Goal: Task Accomplishment & Management: Complete application form

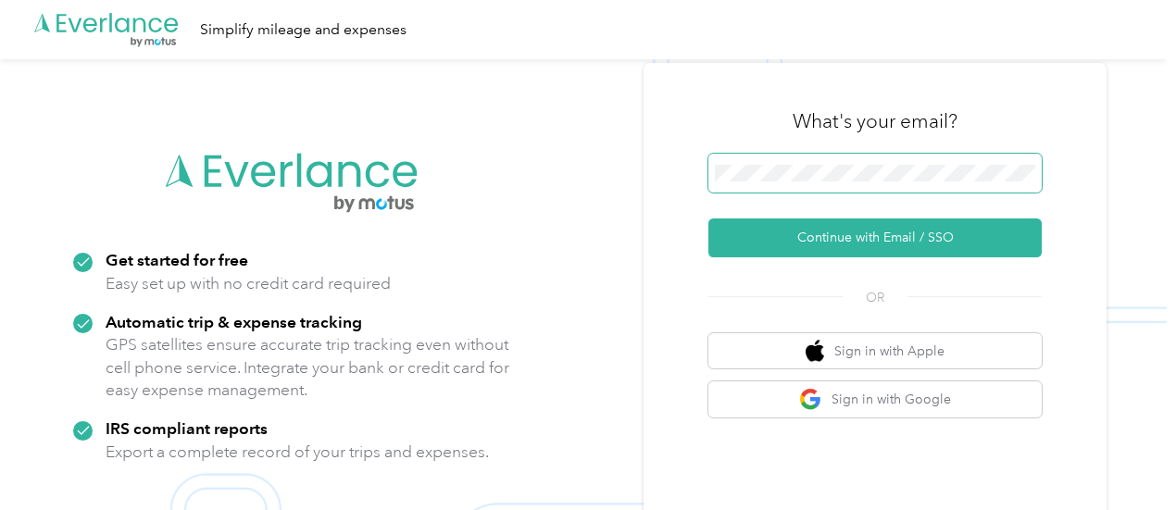
click at [838, 161] on span at bounding box center [874, 173] width 333 height 39
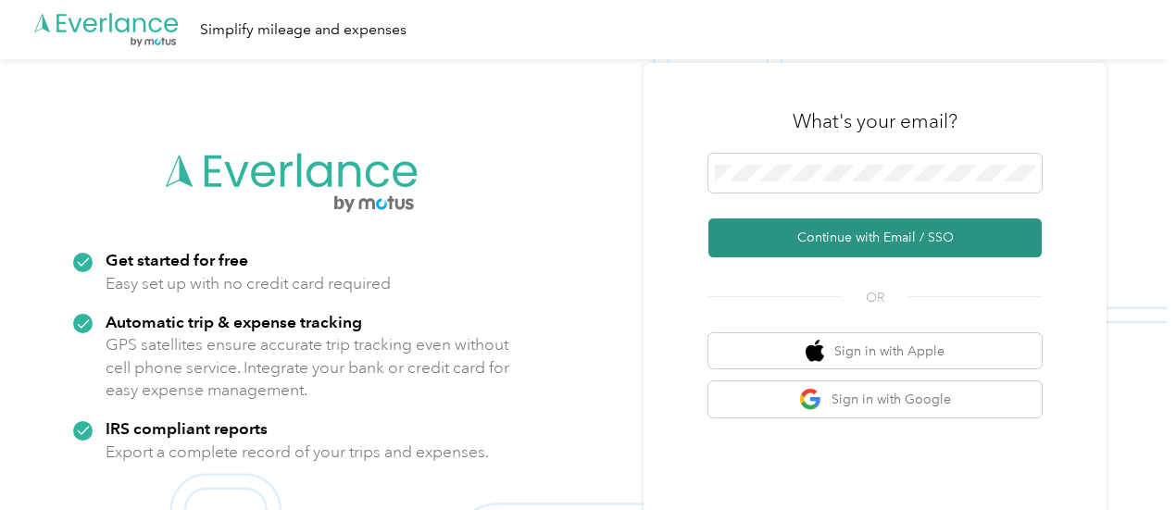
click at [789, 234] on button "Continue with Email / SSO" at bounding box center [874, 237] width 333 height 39
click at [898, 238] on button "Continue with Email / SSO" at bounding box center [874, 237] width 333 height 39
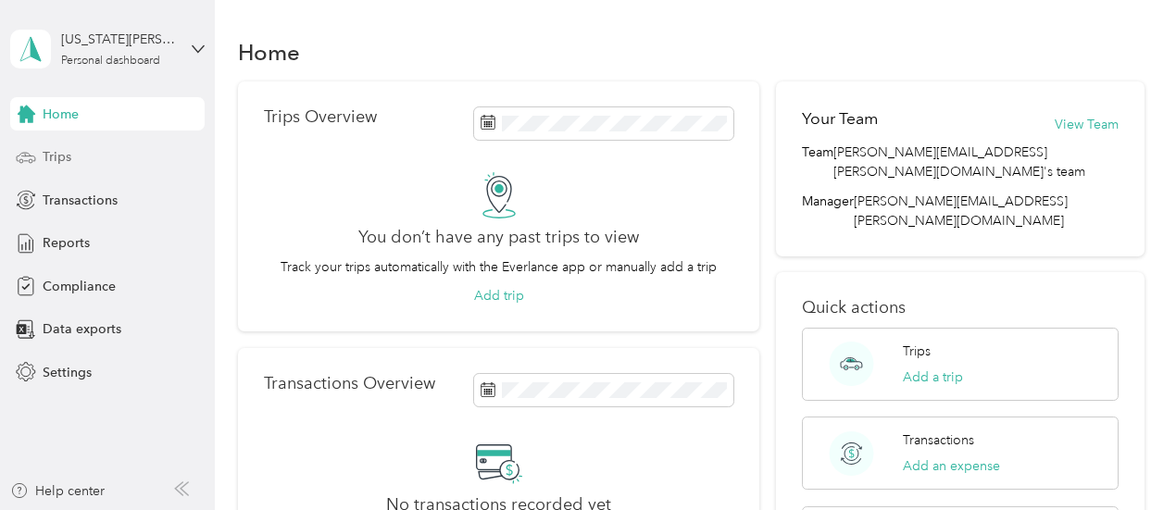
click at [60, 145] on div "Trips" at bounding box center [107, 157] width 194 height 33
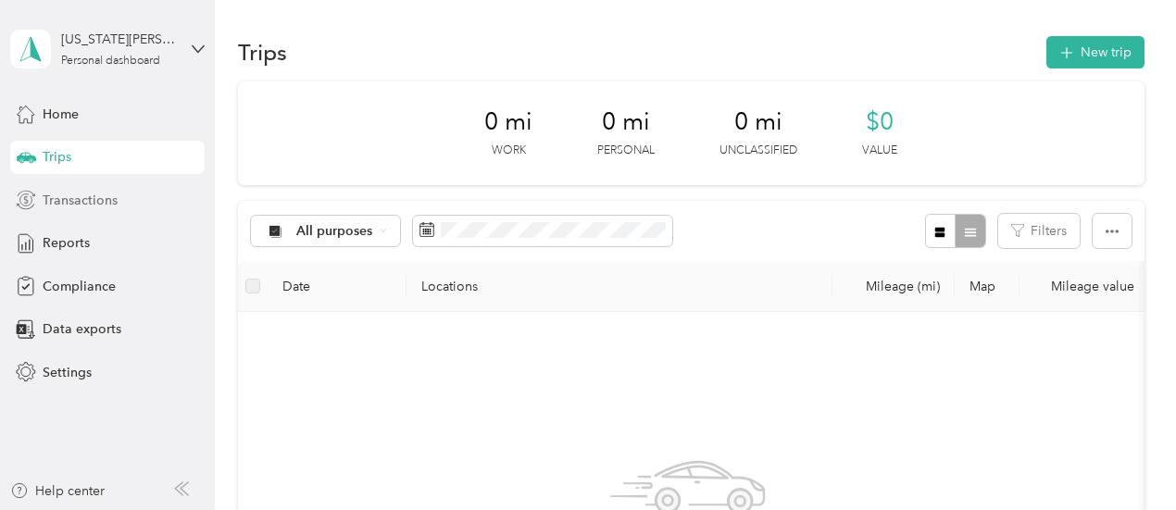
click at [67, 205] on span "Transactions" at bounding box center [80, 200] width 75 height 19
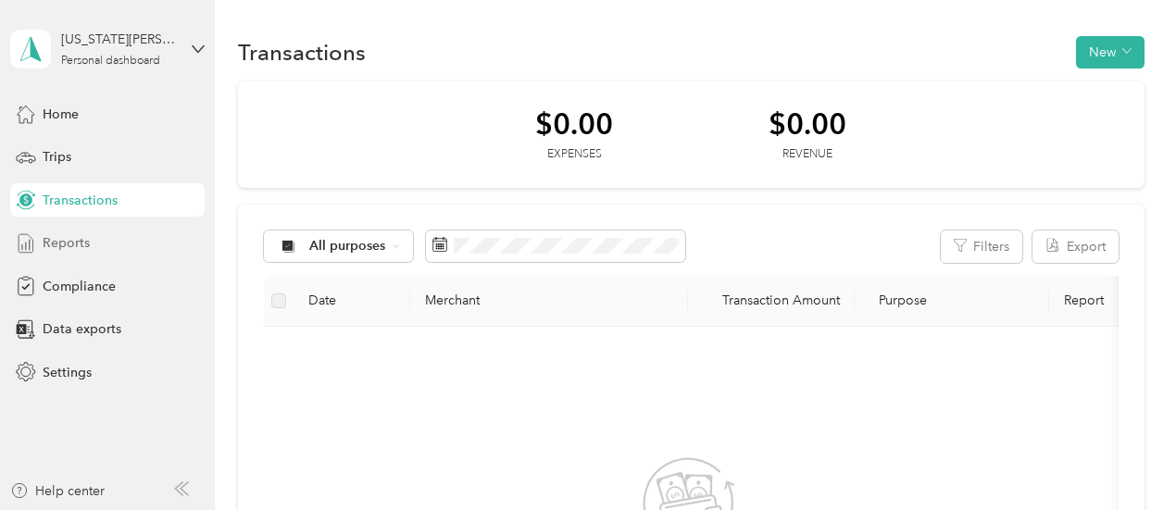
click at [70, 242] on span "Reports" at bounding box center [66, 242] width 47 height 19
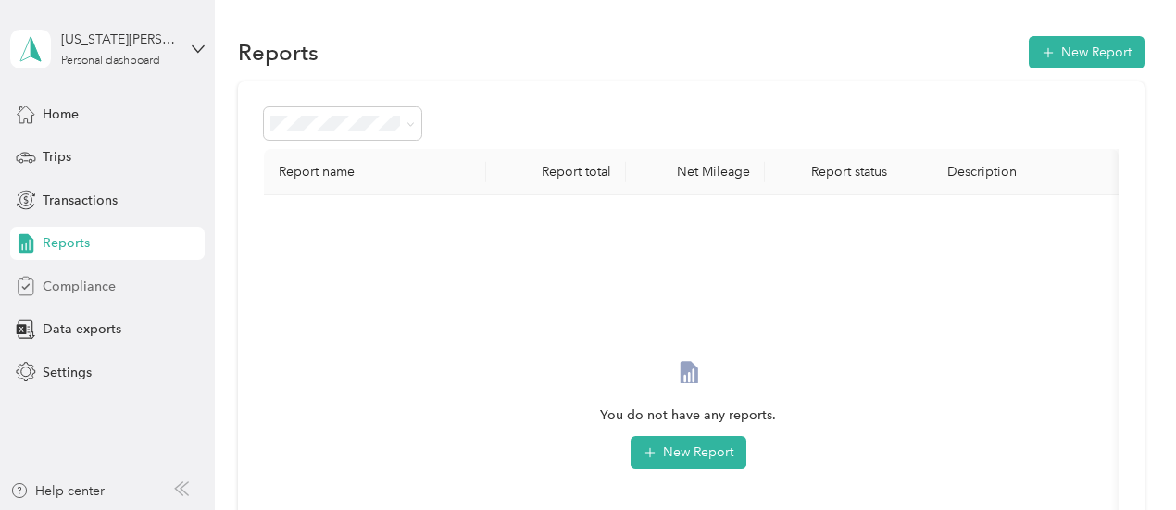
click at [75, 284] on span "Compliance" at bounding box center [79, 286] width 73 height 19
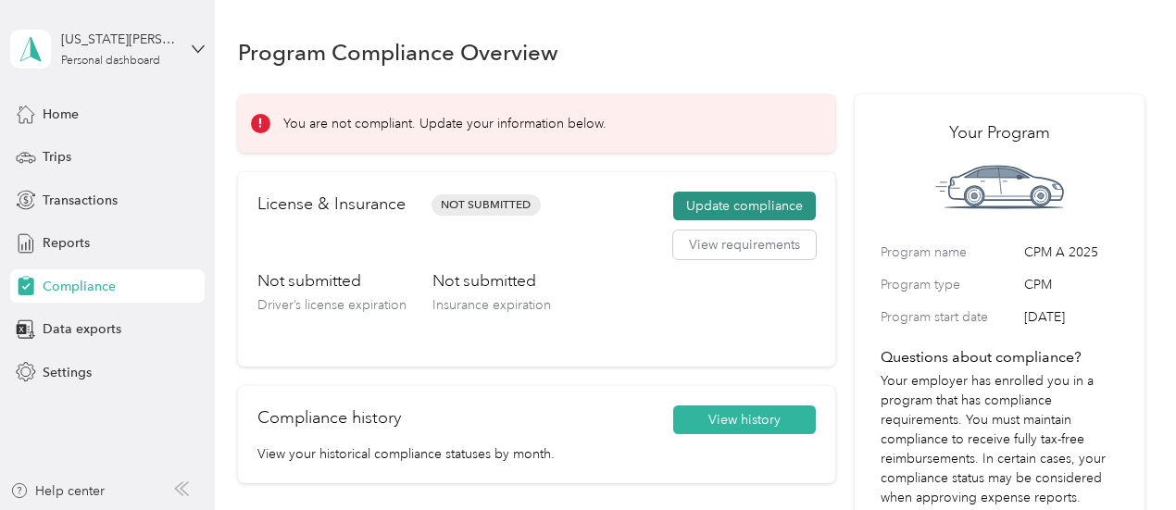
click at [714, 201] on button "Update compliance" at bounding box center [744, 207] width 143 height 30
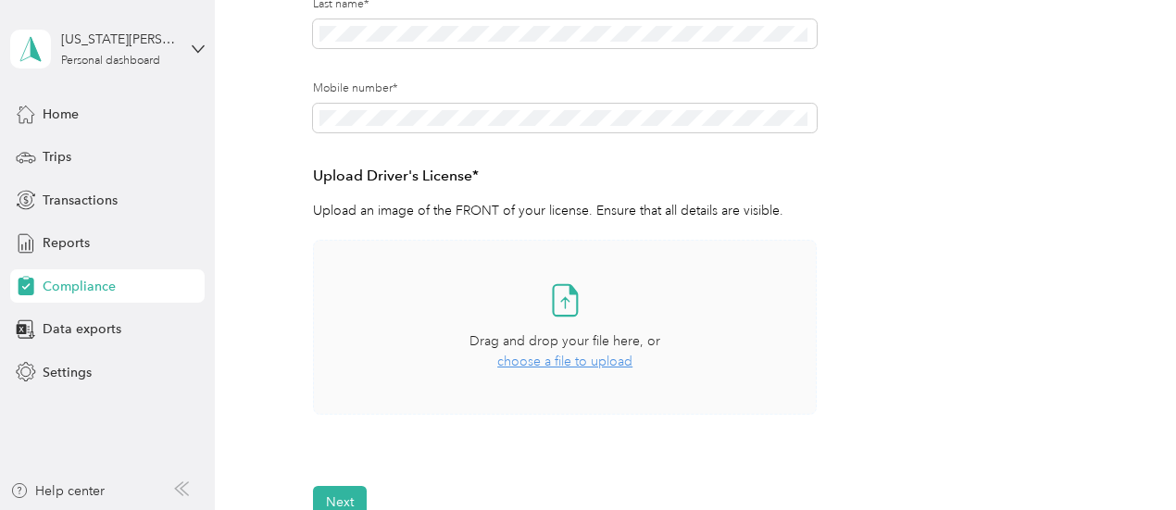
scroll to position [463, 0]
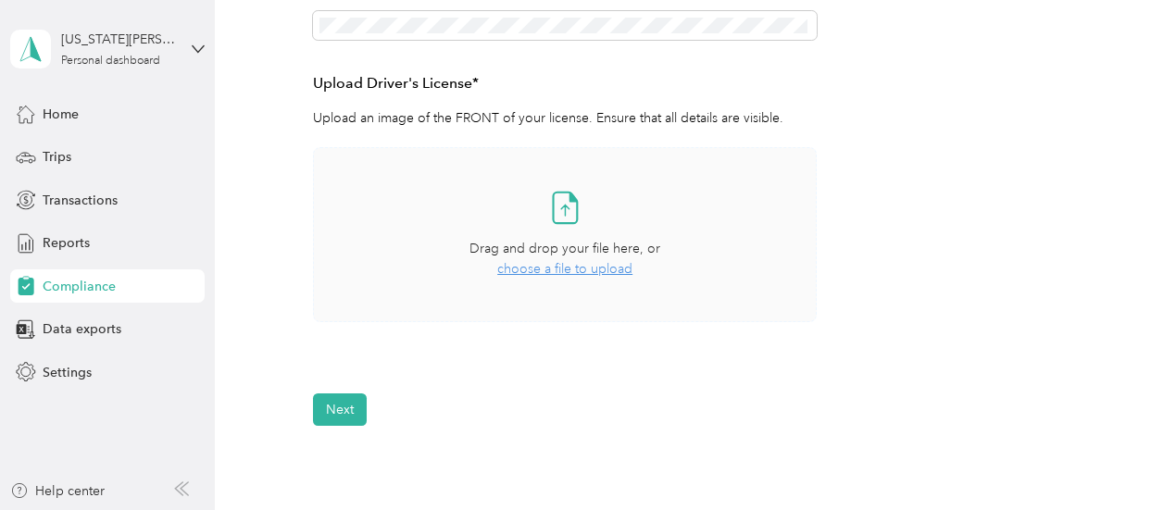
click at [599, 273] on span "choose a file to upload" at bounding box center [564, 269] width 135 height 16
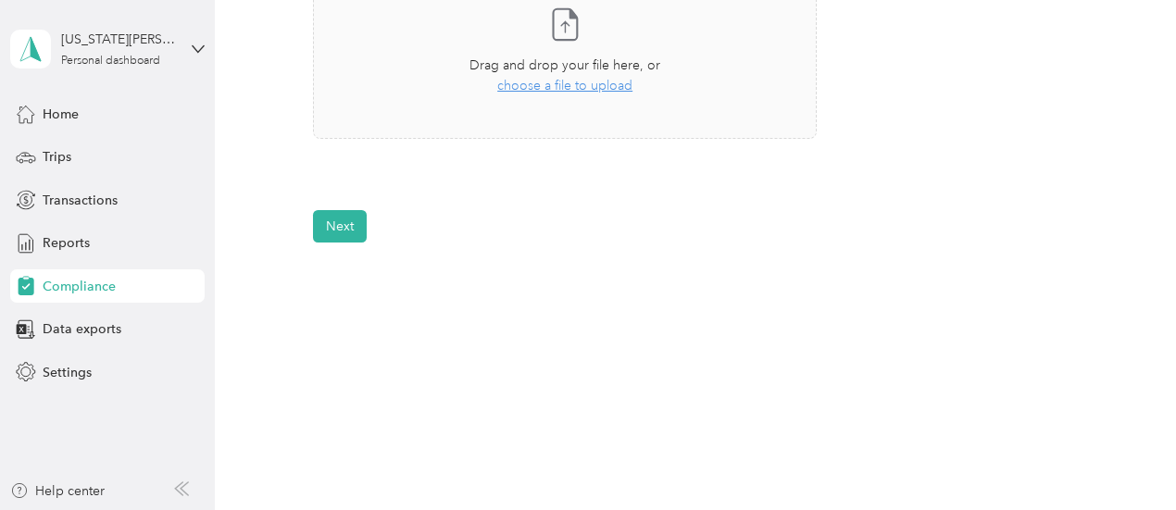
scroll to position [646, 0]
click at [344, 232] on button "Next" at bounding box center [340, 226] width 54 height 32
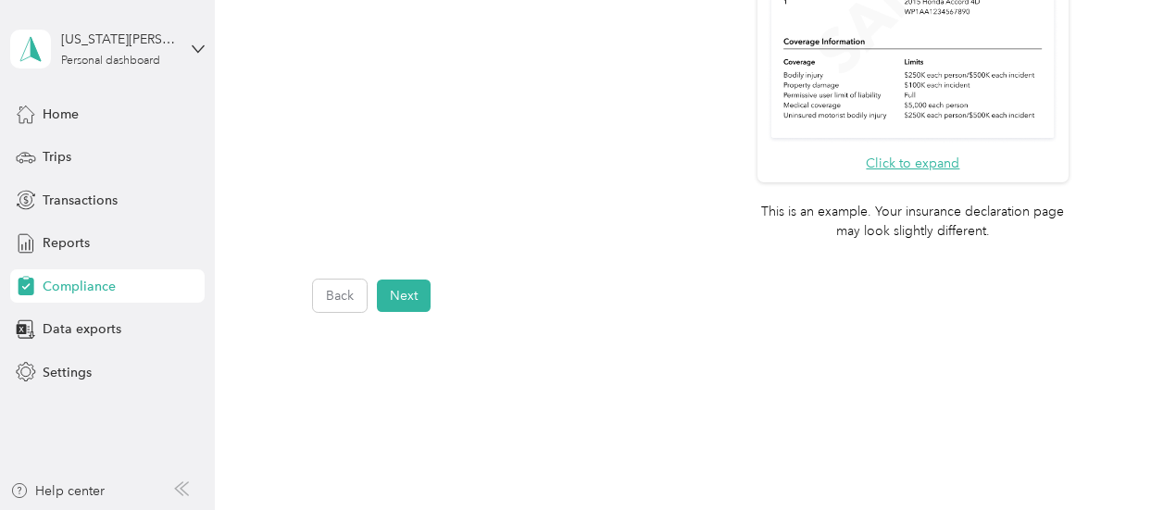
scroll to position [822, 0]
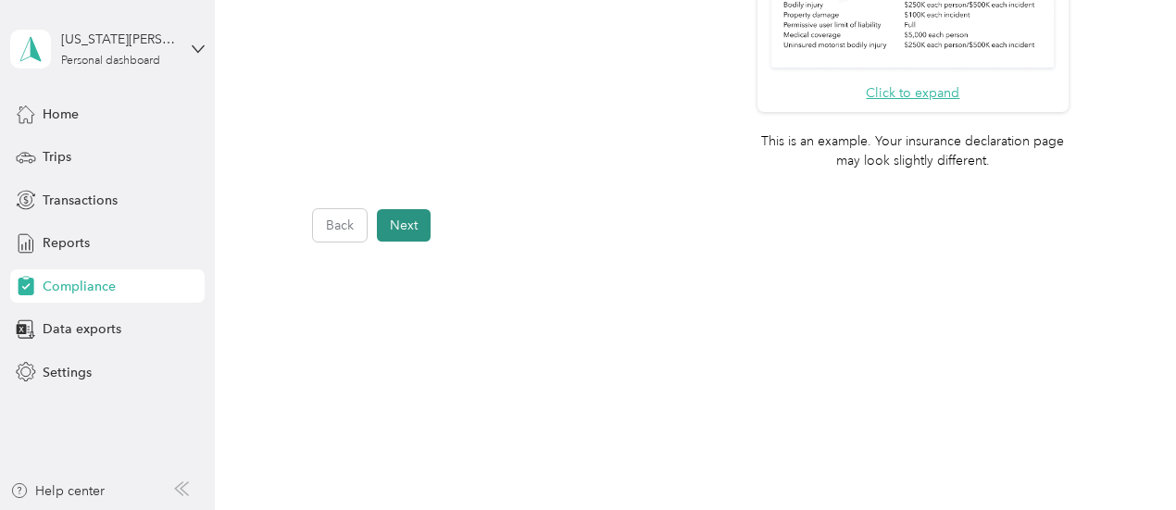
click at [400, 223] on button "Next" at bounding box center [404, 225] width 54 height 32
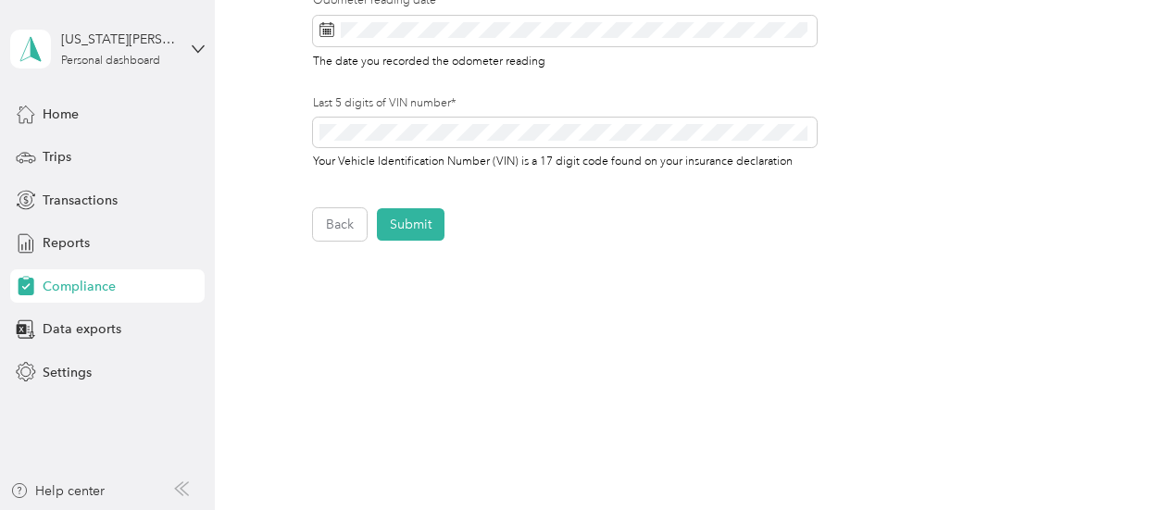
scroll to position [444, 0]
click at [411, 222] on button "Submit" at bounding box center [411, 225] width 68 height 32
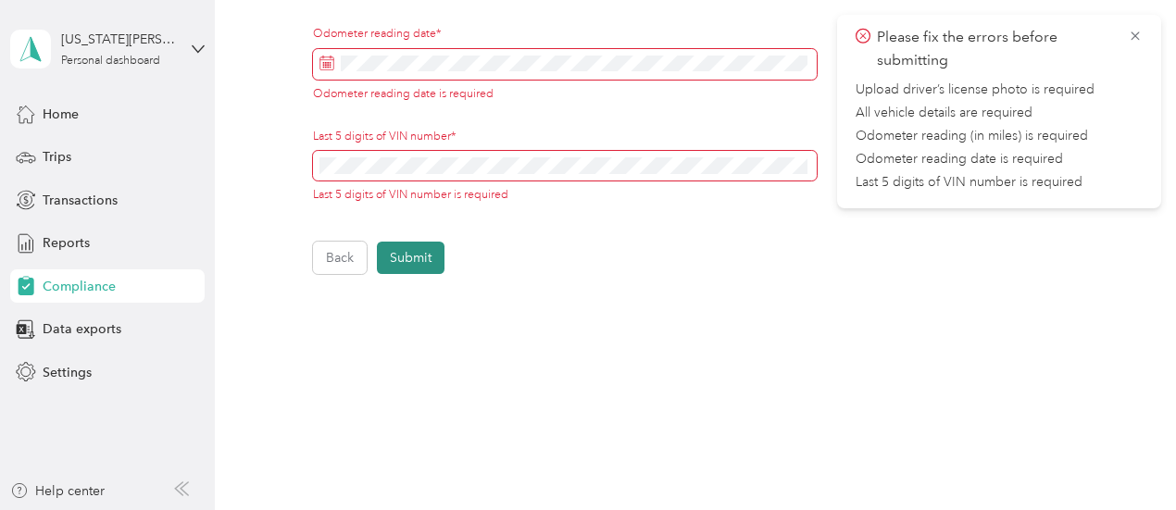
scroll to position [478, 0]
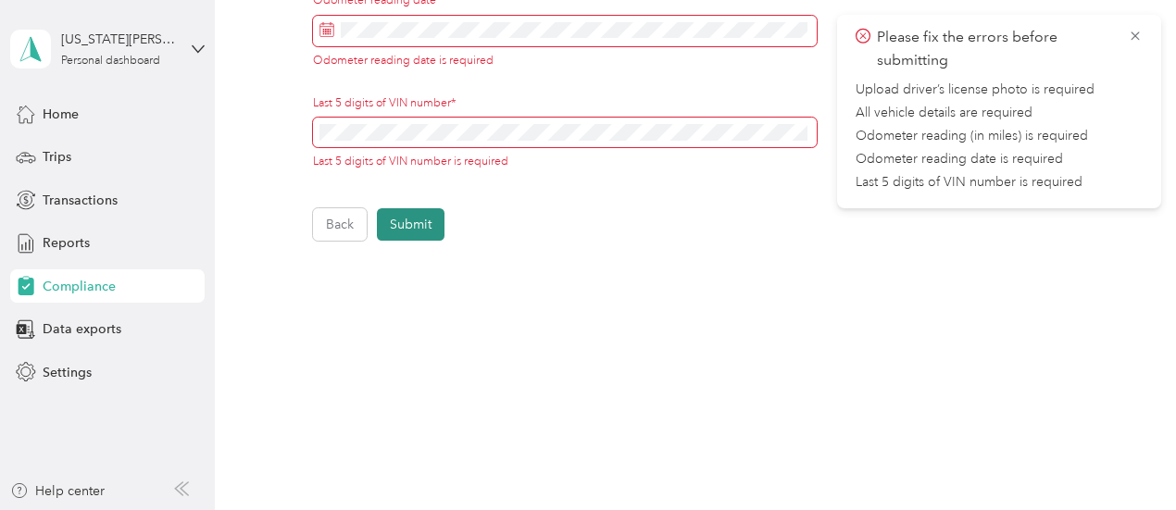
click at [411, 219] on button "Submit" at bounding box center [411, 224] width 68 height 32
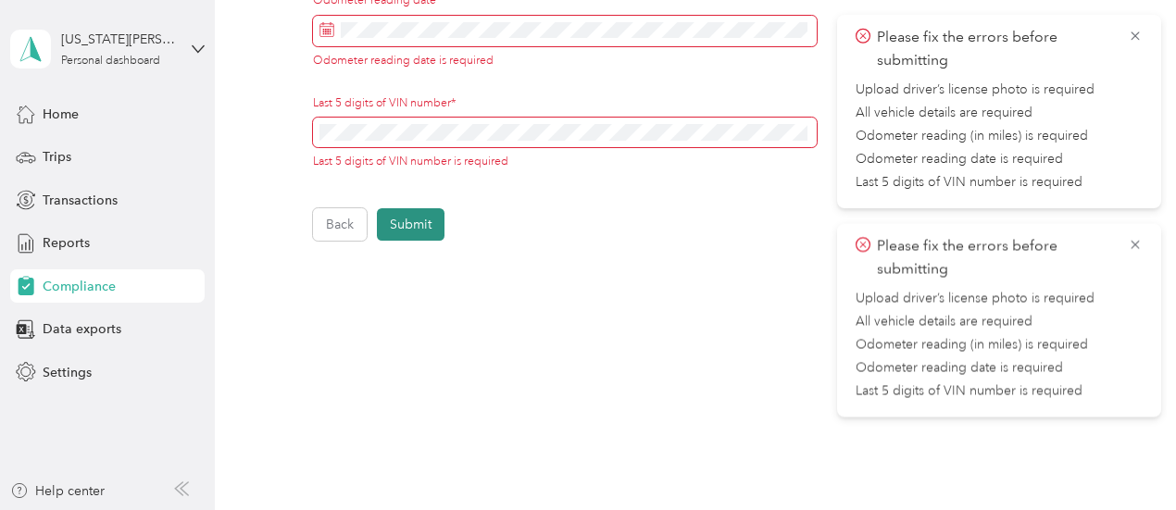
click at [411, 219] on button "Submit" at bounding box center [411, 224] width 68 height 32
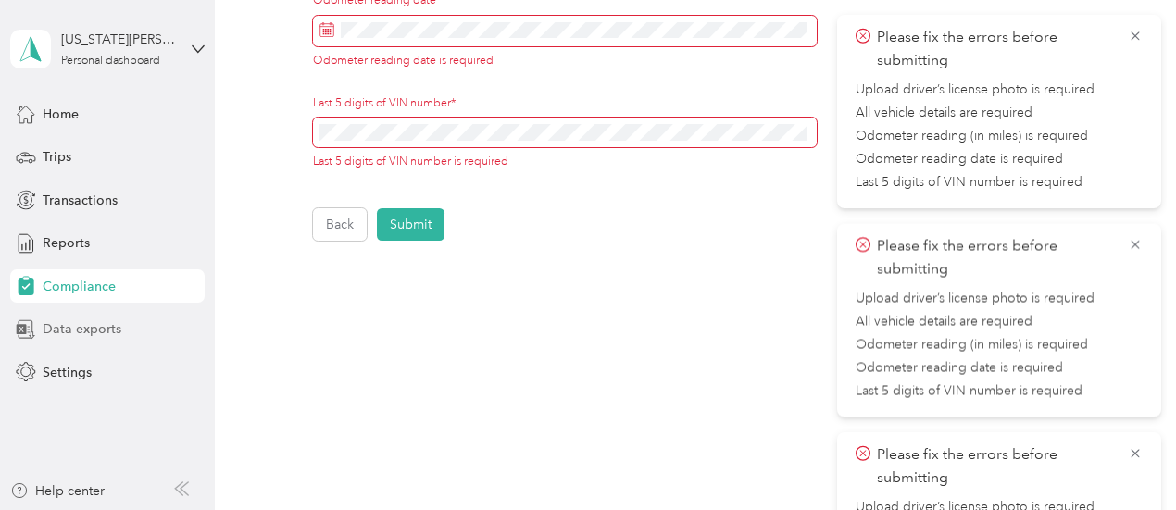
click at [89, 326] on span "Data exports" at bounding box center [82, 328] width 79 height 19
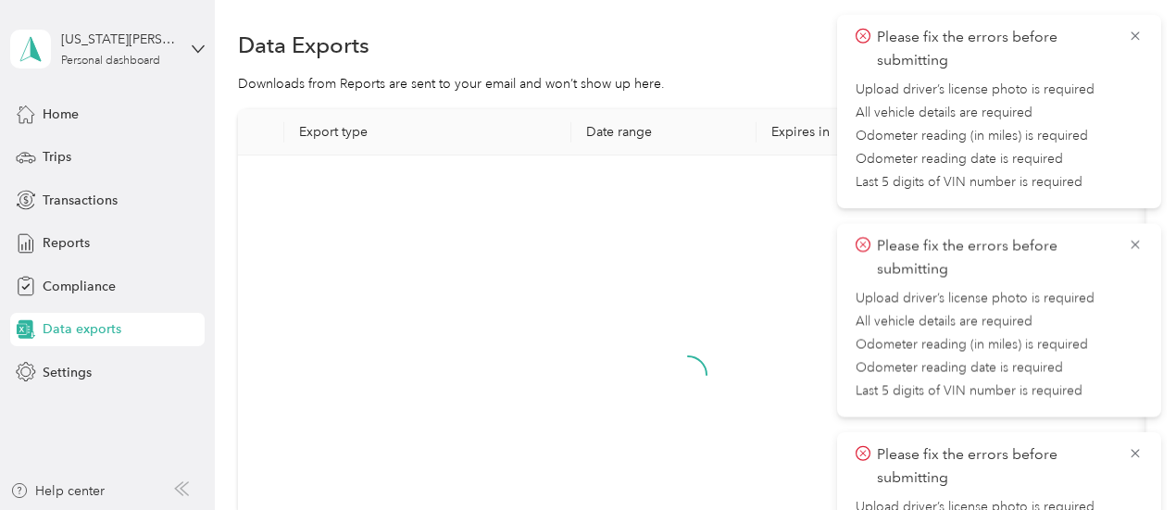
scroll to position [270, 0]
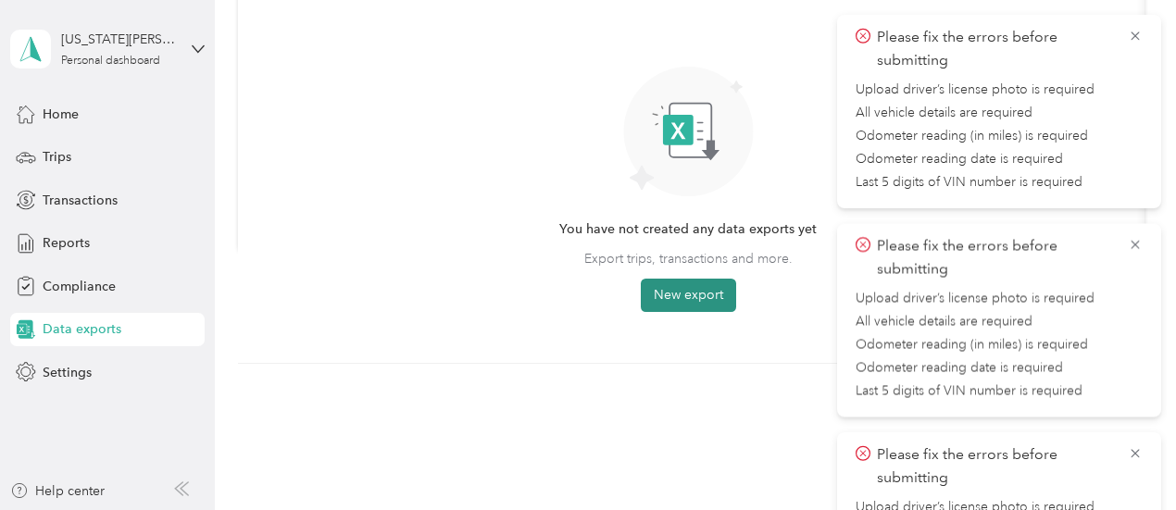
click at [685, 293] on button "New export" at bounding box center [688, 295] width 95 height 33
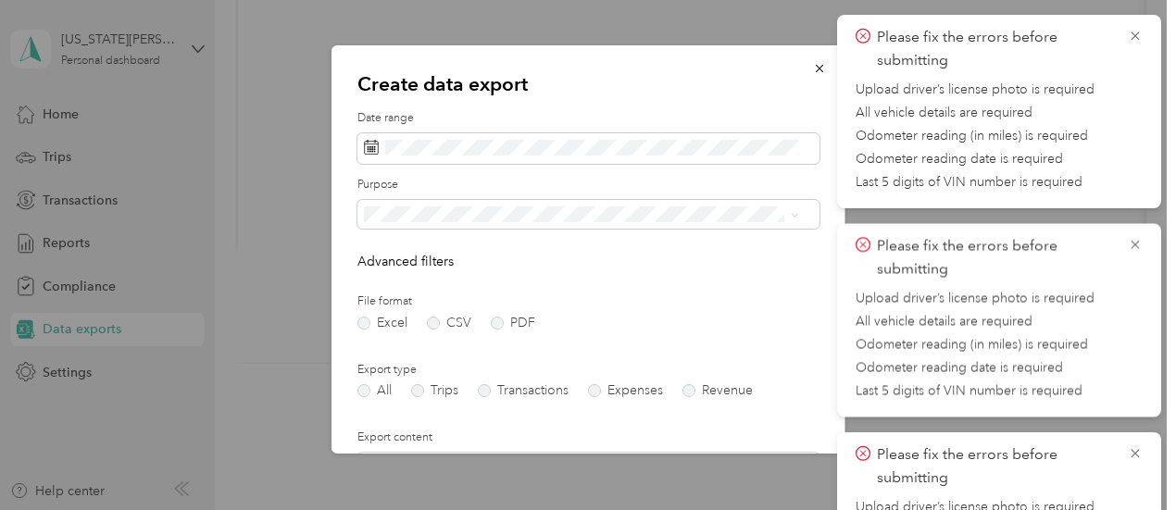
click at [63, 371] on div at bounding box center [588, 255] width 1176 height 510
